Goal: Entertainment & Leisure: Consume media (video, audio)

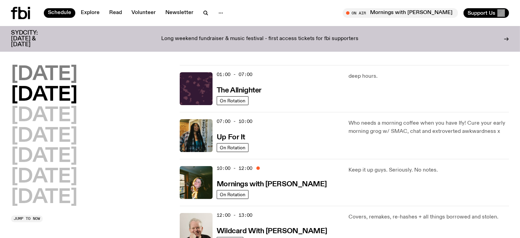
click at [65, 68] on h2 "[DATE]" at bounding box center [44, 74] width 66 height 19
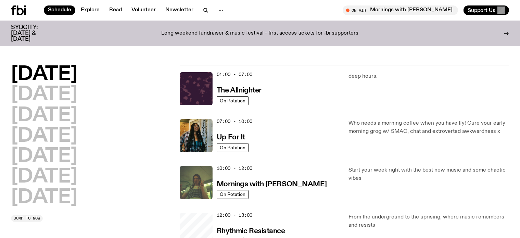
scroll to position [19, 0]
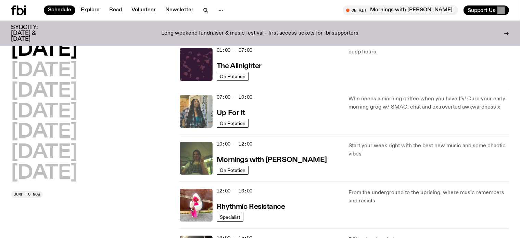
click at [202, 111] on img at bounding box center [196, 111] width 33 height 33
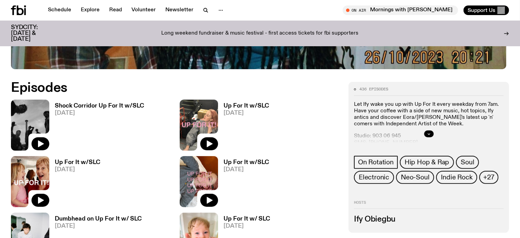
scroll to position [308, 0]
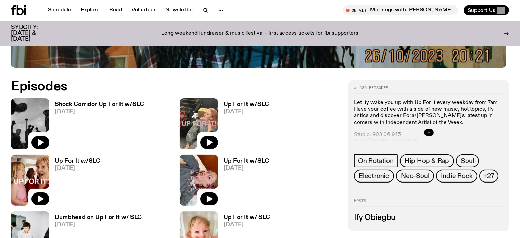
click at [223, 103] on h3 "Up For It w/SLC" at bounding box center [245, 105] width 45 height 6
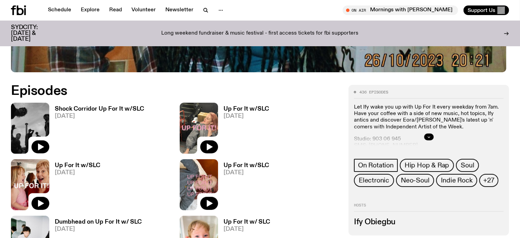
scroll to position [302, 0]
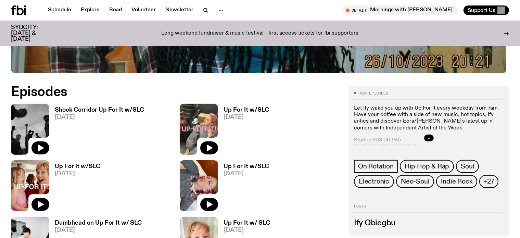
click at [85, 107] on h3 "Shock Corridor Up For It w/SLC" at bounding box center [99, 110] width 89 height 6
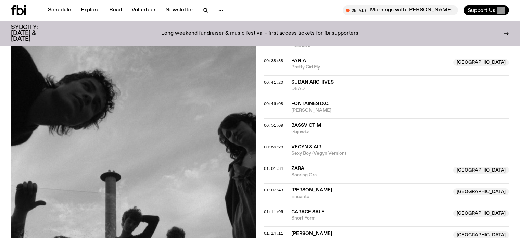
scroll to position [445, 0]
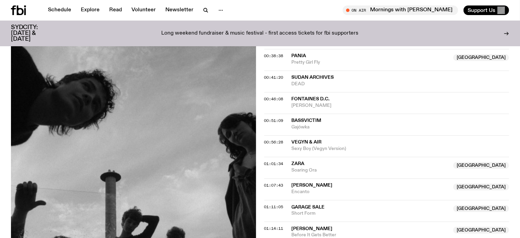
click at [298, 162] on span "Zara" at bounding box center [297, 163] width 13 height 5
click at [270, 161] on span "01:01:34" at bounding box center [273, 163] width 19 height 5
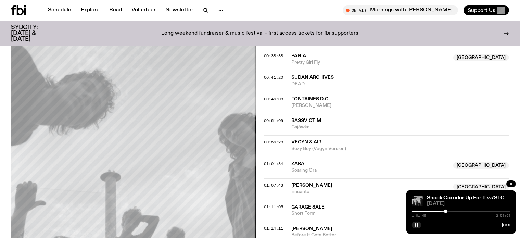
click at [457, 209] on div "1:01:49 2:59:59" at bounding box center [460, 213] width 99 height 8
click at [448, 211] on div at bounding box center [460, 210] width 99 height 1
click at [451, 210] on div at bounding box center [460, 210] width 99 height 1
click at [449, 211] on div at bounding box center [450, 210] width 3 height 3
click at [417, 223] on rect "button" at bounding box center [417, 224] width 1 height 3
